Goal: Book appointment/travel/reservation

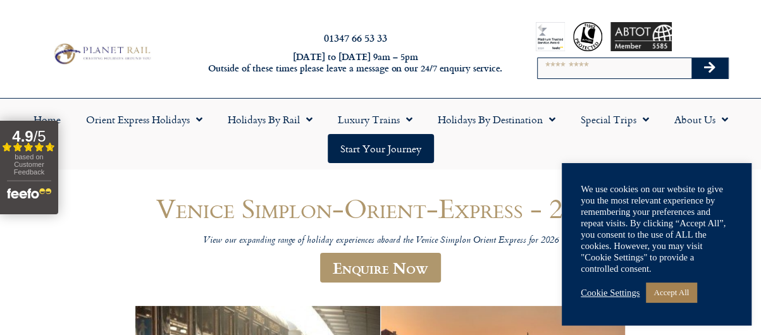
click at [611, 295] on link "Cookie Settings" at bounding box center [609, 292] width 59 height 11
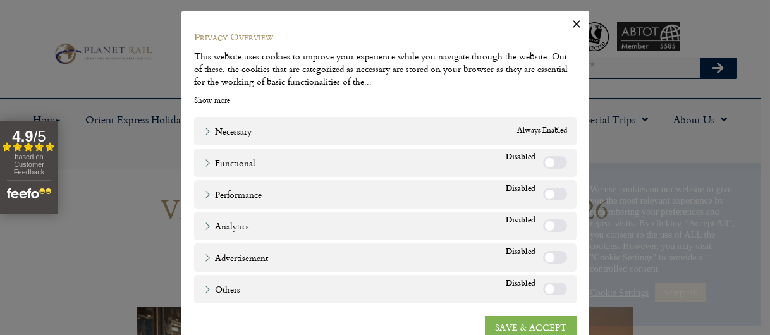
click at [553, 322] on link "SAVE & ACCEPT" at bounding box center [531, 327] width 92 height 23
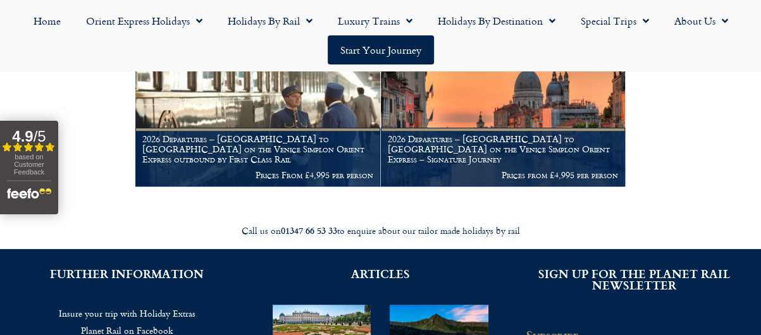
scroll to position [253, 0]
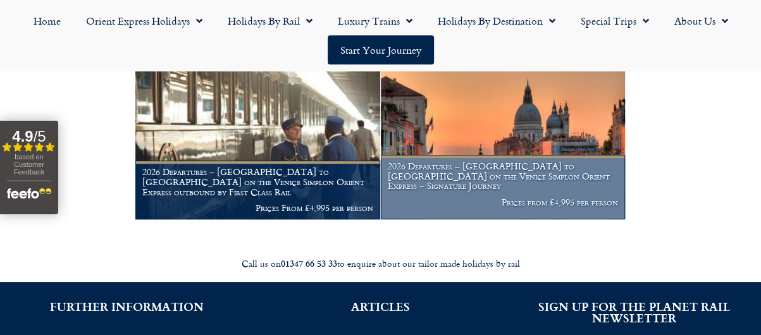
click at [509, 180] on h1 "2026 Departures – London to Venice on the Venice Simplon Orient Express – Signa…" at bounding box center [503, 176] width 231 height 30
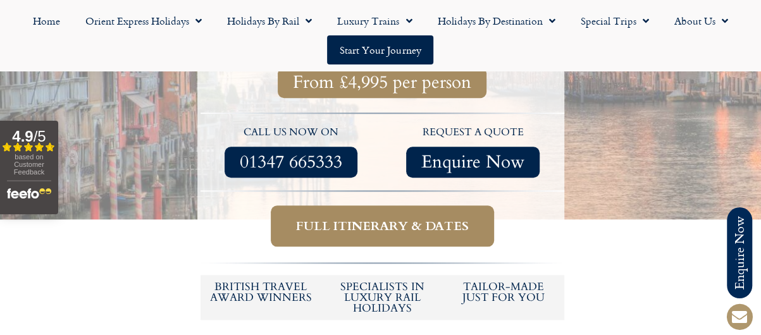
scroll to position [569, 0]
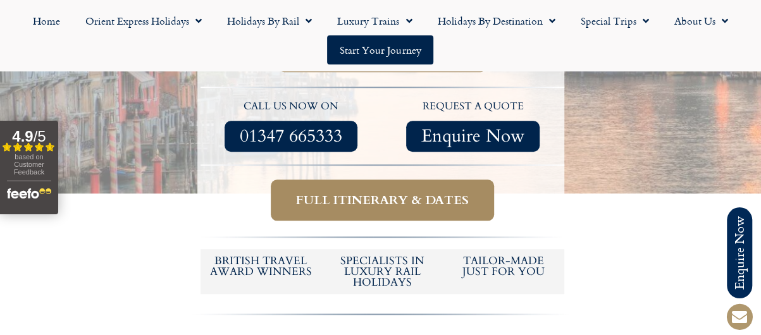
click at [414, 192] on span "Full itinerary & dates" at bounding box center [382, 200] width 173 height 16
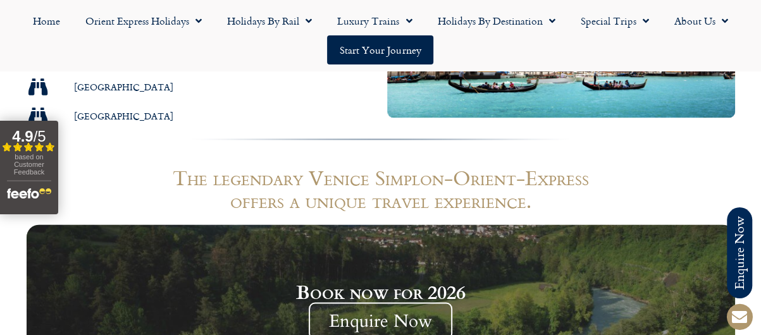
scroll to position [1012, 0]
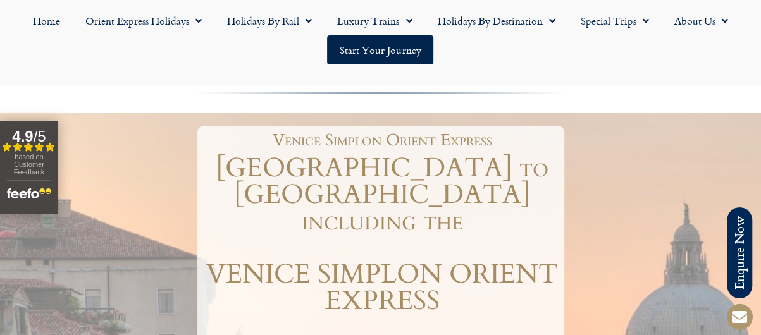
scroll to position [63, 0]
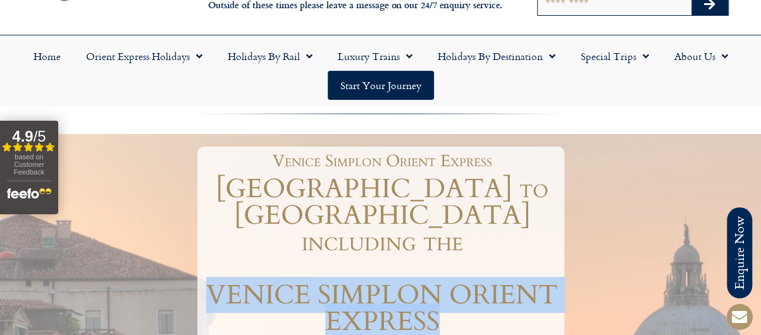
drag, startPoint x: 206, startPoint y: 262, endPoint x: 471, endPoint y: 318, distance: 270.7
copy div "VENICE SIMPLON ORIENT EXPRESS"
